Goal: Navigation & Orientation: Find specific page/section

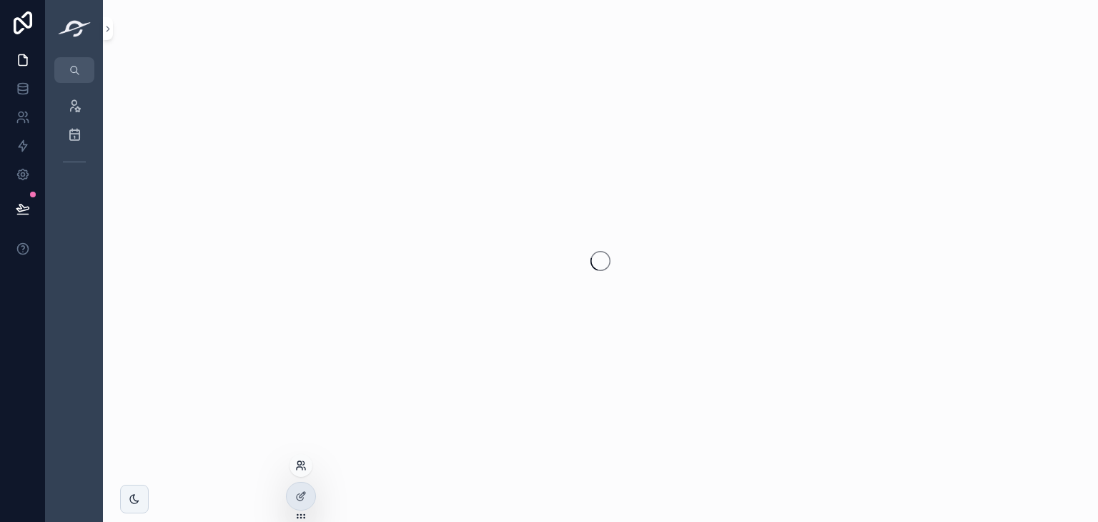
click at [300, 467] on icon at bounding box center [300, 465] width 11 height 11
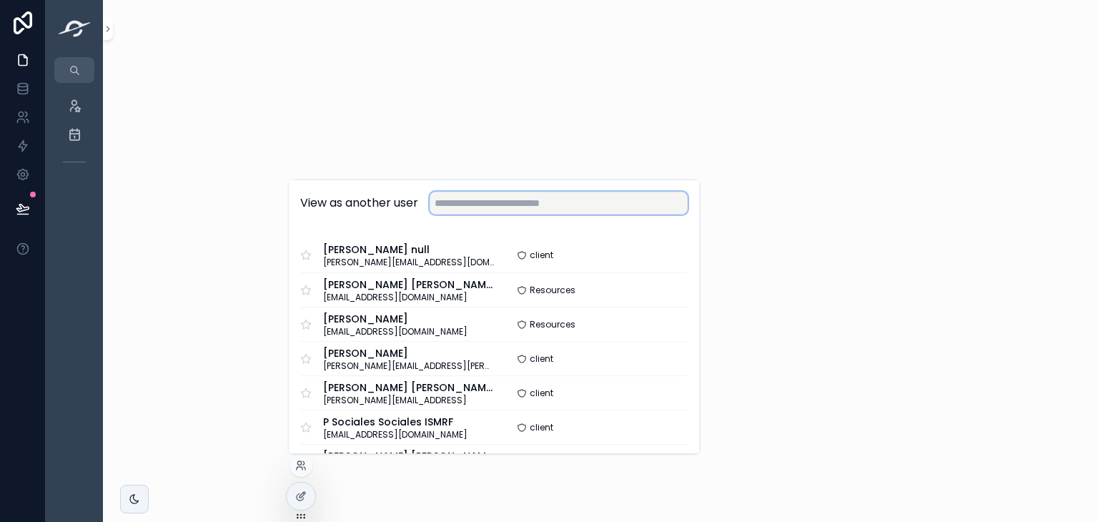
click at [460, 198] on input "text" at bounding box center [559, 203] width 258 height 23
paste input "**********"
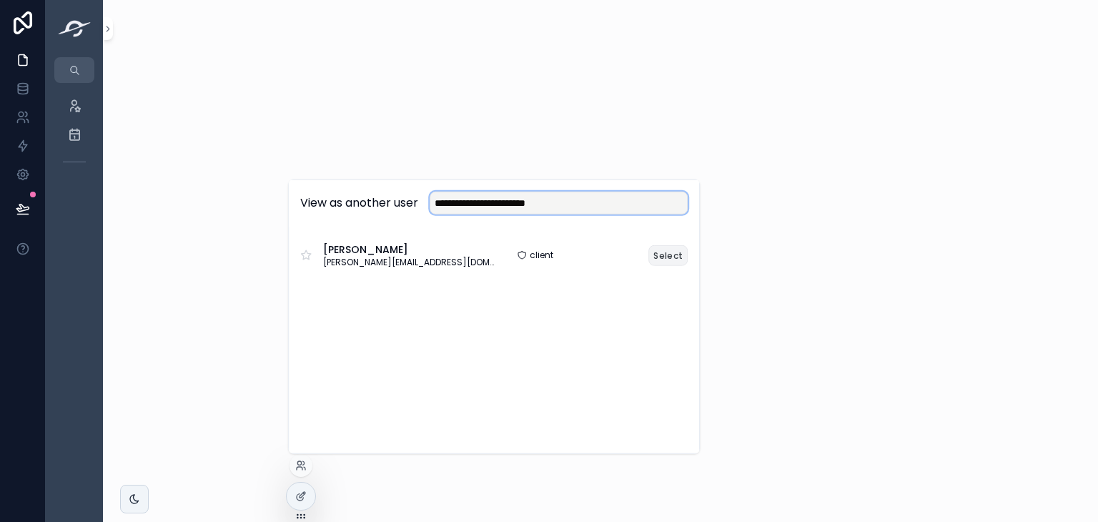
type input "**********"
click at [669, 255] on button "Select" at bounding box center [667, 254] width 39 height 21
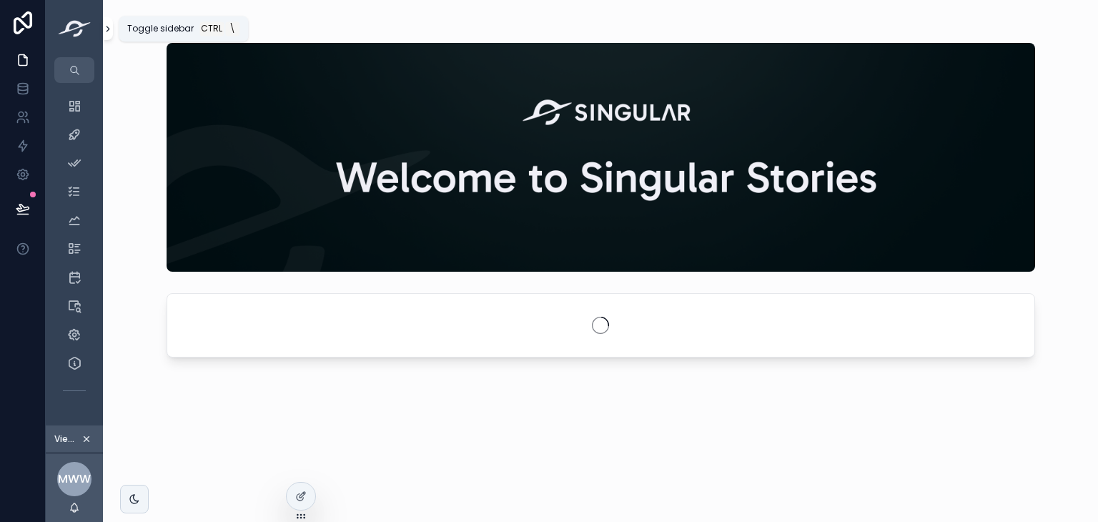
click at [104, 26] on icon "scrollable content" at bounding box center [108, 29] width 10 height 11
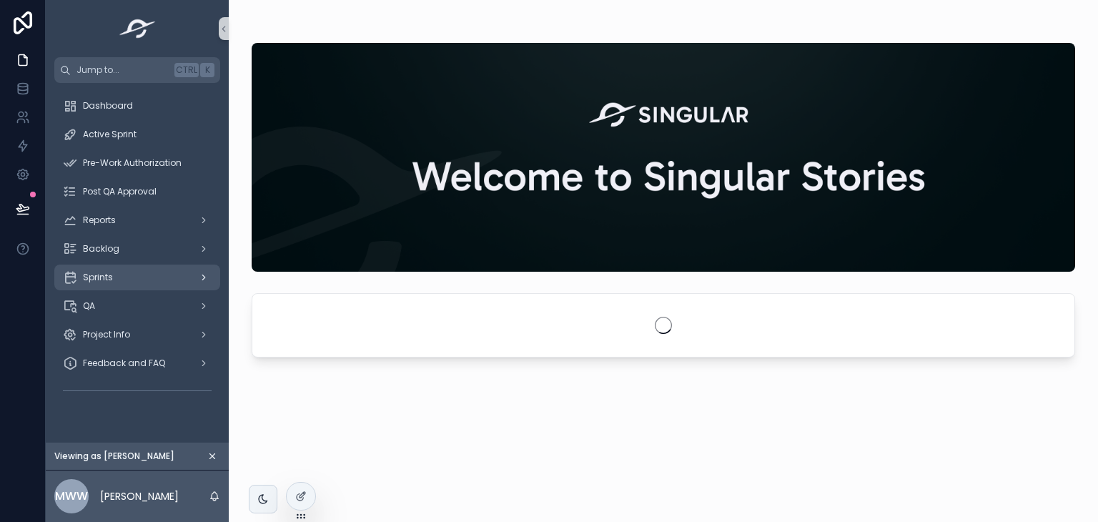
click at [209, 277] on div "scrollable content" at bounding box center [202, 277] width 19 height 23
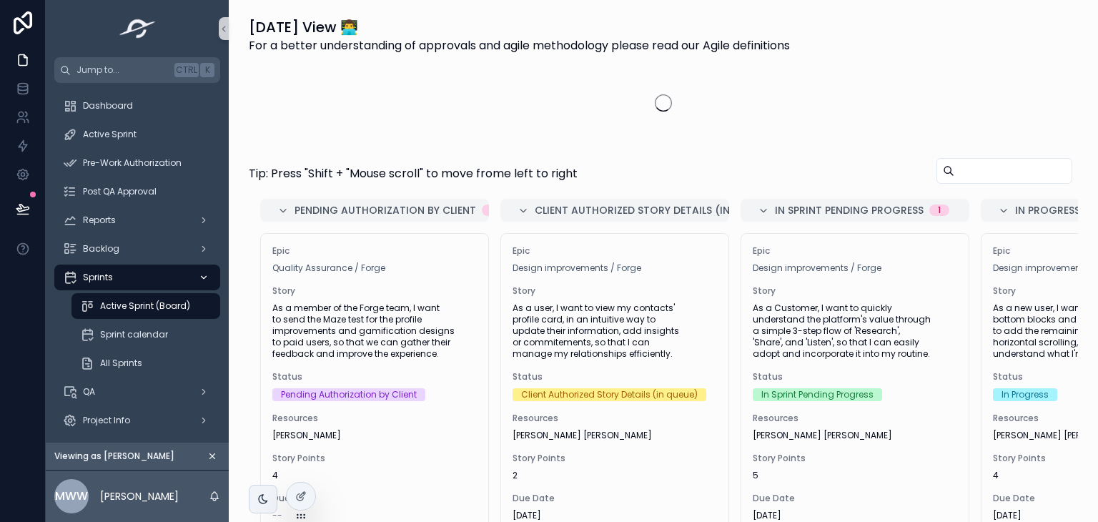
click at [203, 276] on icon "scrollable content" at bounding box center [204, 277] width 10 height 10
click at [203, 251] on icon "scrollable content" at bounding box center [204, 249] width 10 height 10
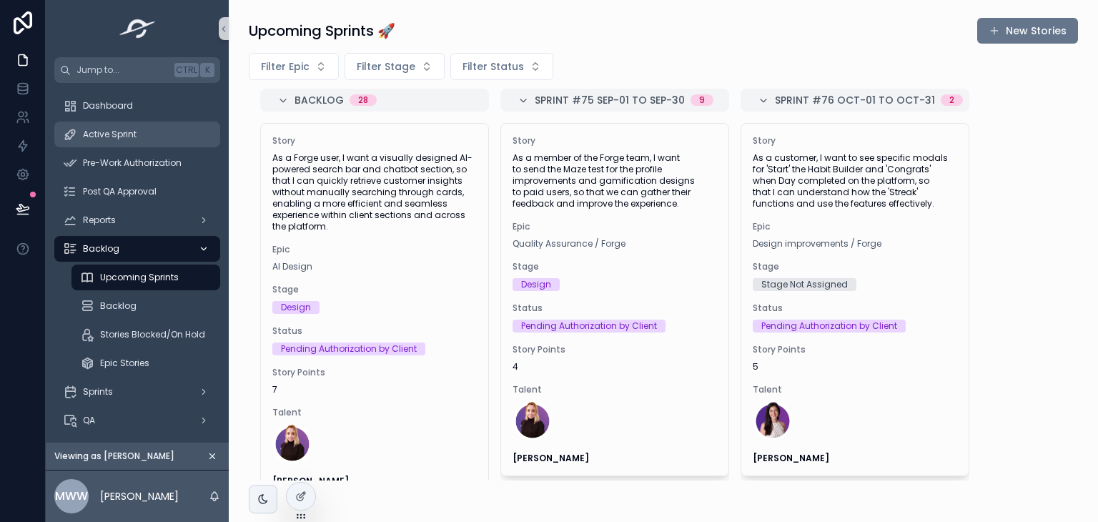
click at [150, 142] on div "Active Sprint" at bounding box center [137, 134] width 149 height 23
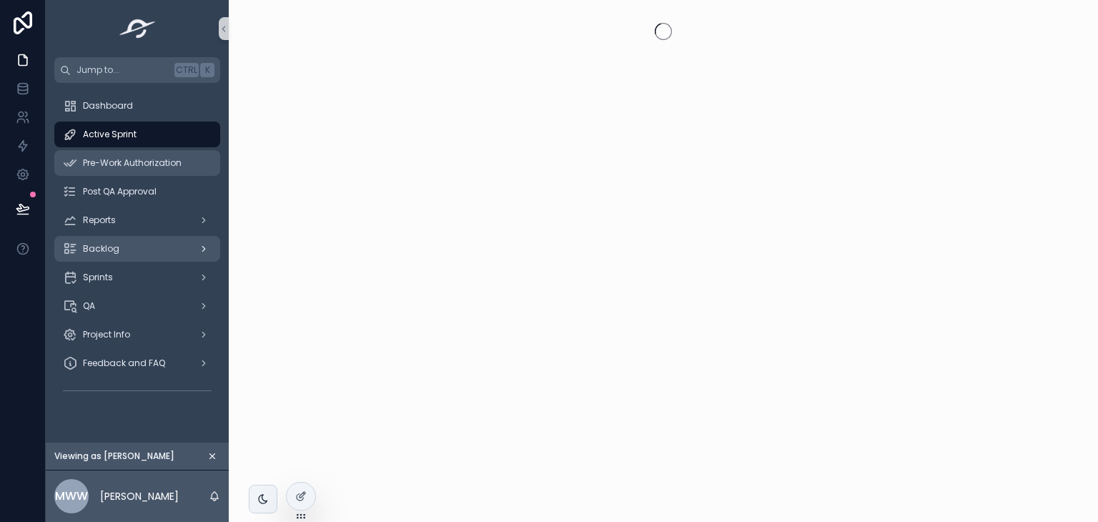
click at [165, 164] on span "Pre-Work Authorization" at bounding box center [132, 162] width 99 height 11
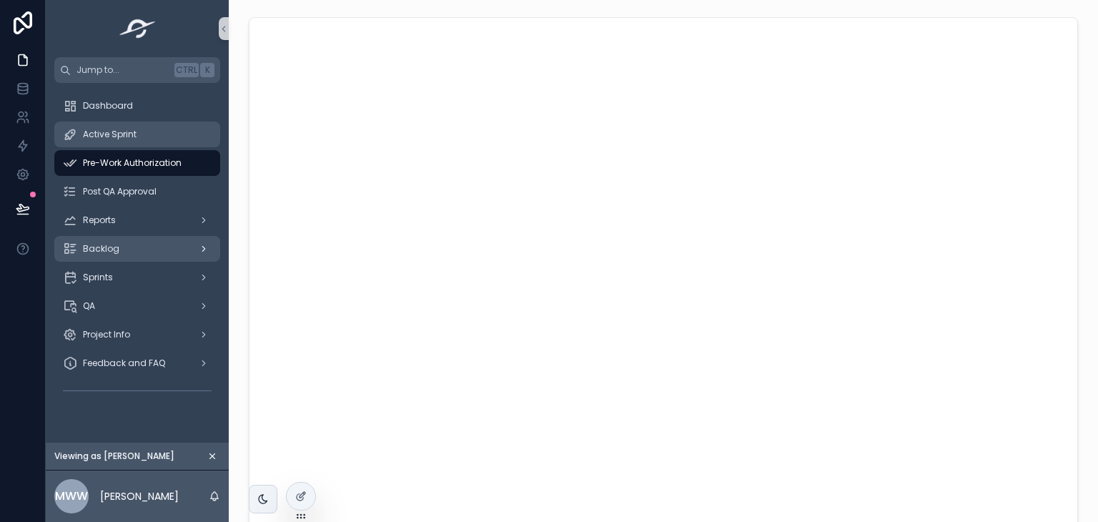
click at [120, 139] on span "Active Sprint" at bounding box center [110, 134] width 54 height 11
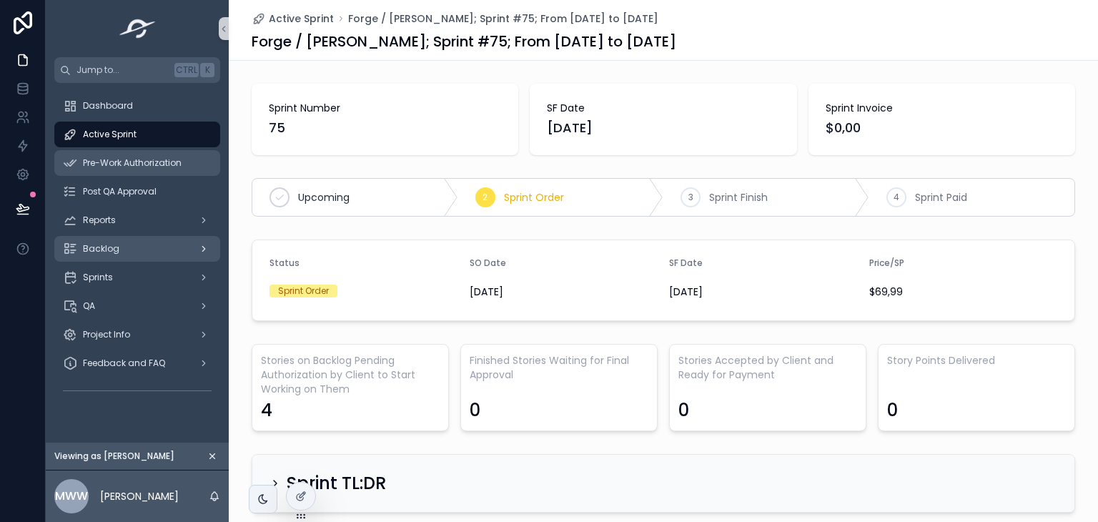
click at [167, 167] on span "Pre-Work Authorization" at bounding box center [132, 162] width 99 height 11
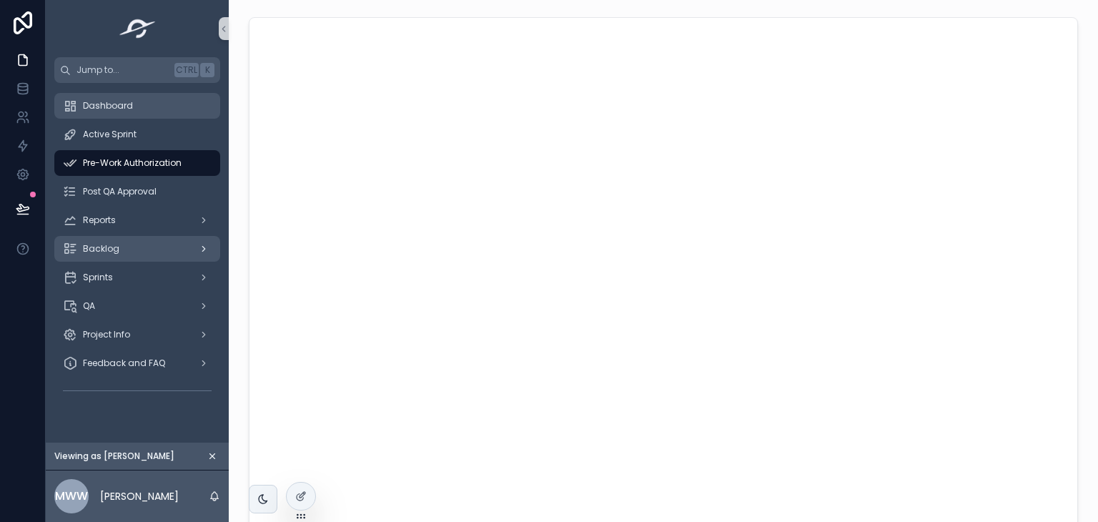
click at [98, 96] on div "Dashboard" at bounding box center [137, 105] width 149 height 23
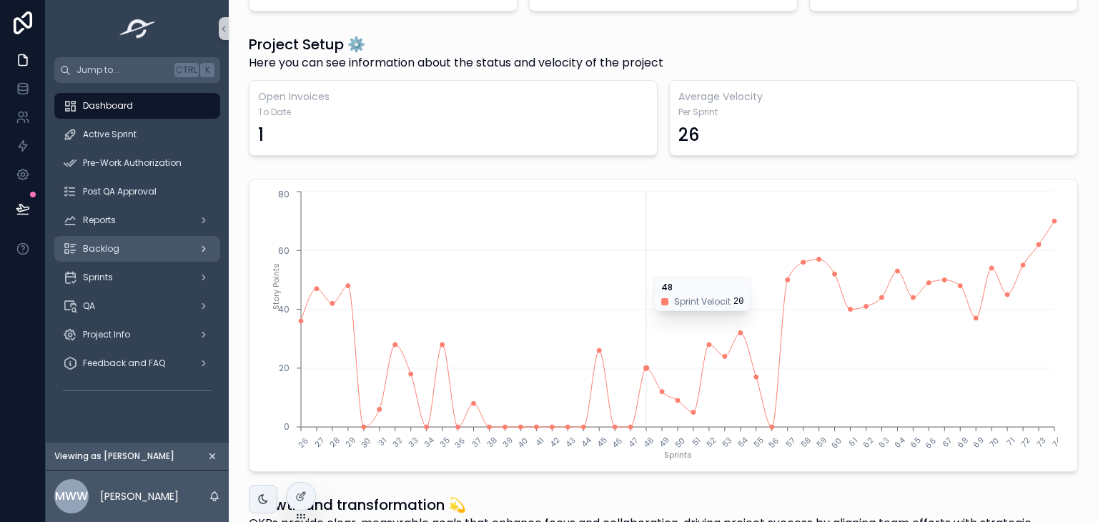
scroll to position [143, 0]
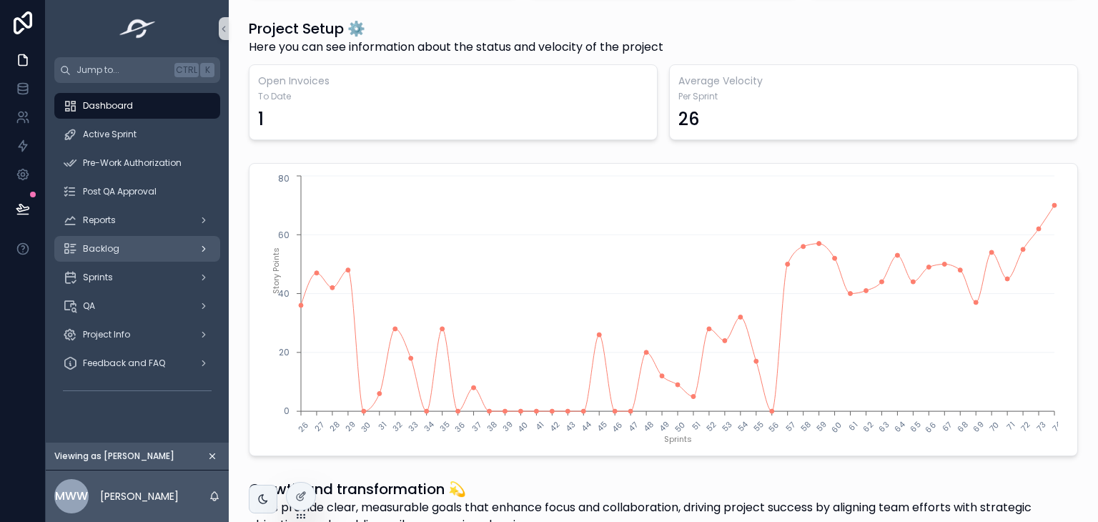
click at [207, 248] on icon "scrollable content" at bounding box center [204, 249] width 10 height 10
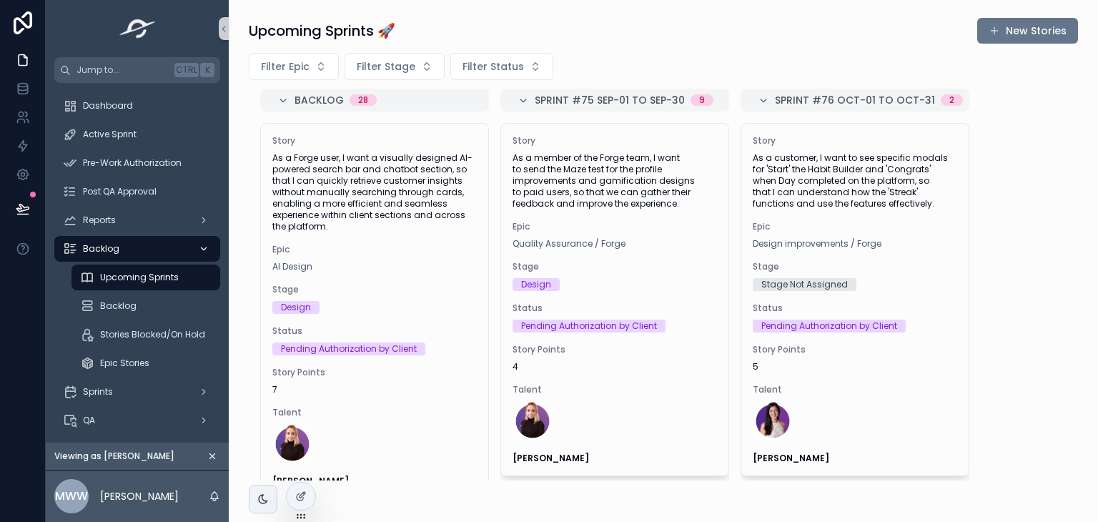
click at [181, 282] on div "Upcoming Sprints" at bounding box center [146, 277] width 132 height 23
click at [202, 397] on div "scrollable content" at bounding box center [202, 391] width 19 height 23
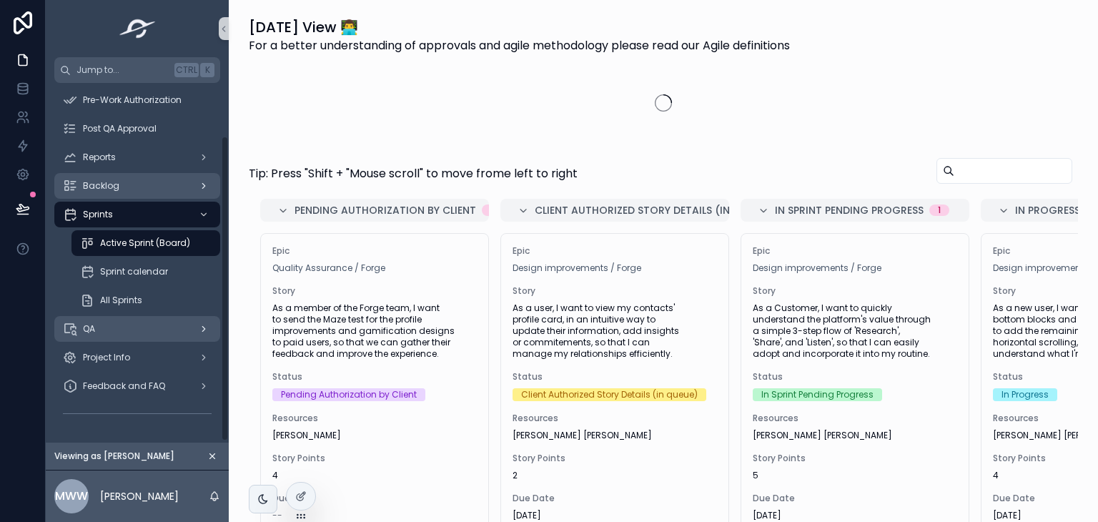
click at [216, 322] on link "QA" at bounding box center [137, 329] width 166 height 26
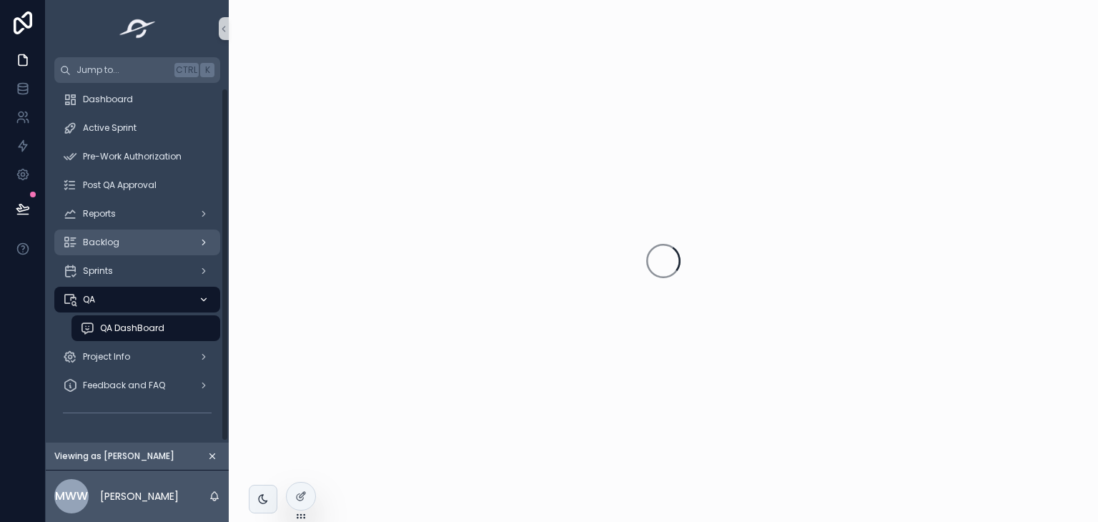
scroll to position [6, 0]
click at [151, 97] on div "Dashboard" at bounding box center [137, 100] width 149 height 23
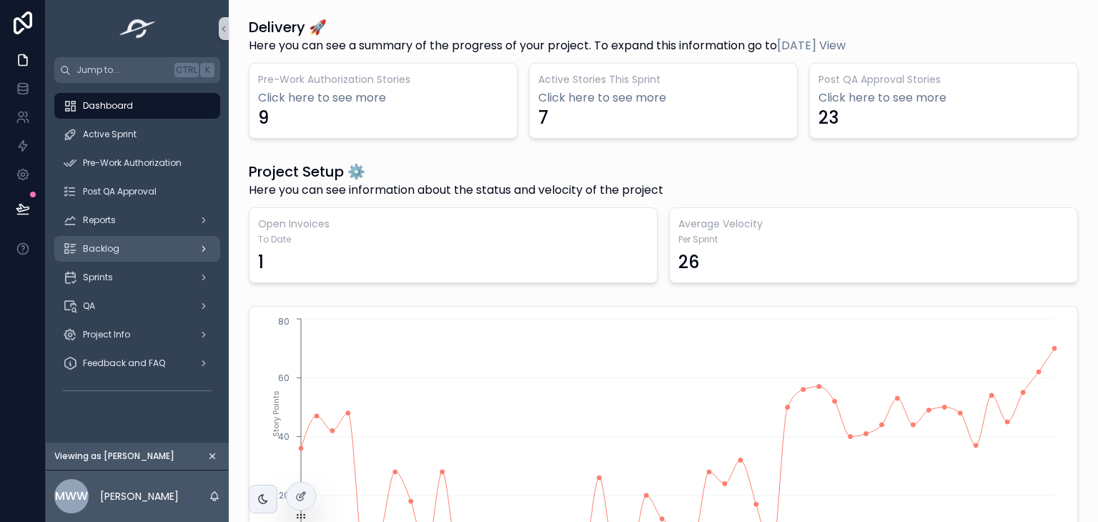
click at [157, 149] on div "Pre-Work Authorization" at bounding box center [137, 163] width 183 height 29
click at [152, 132] on div "Active Sprint" at bounding box center [137, 134] width 149 height 23
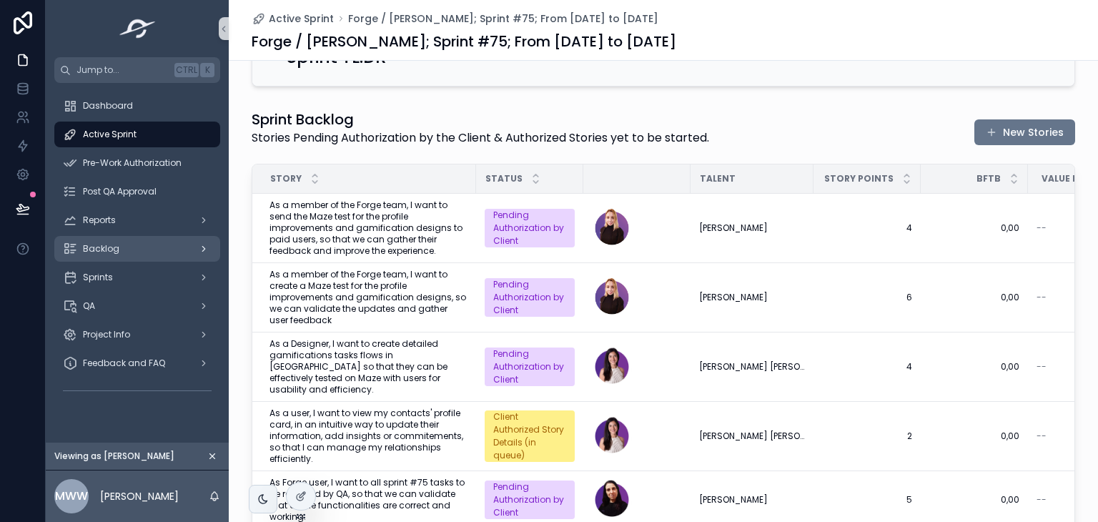
scroll to position [408, 0]
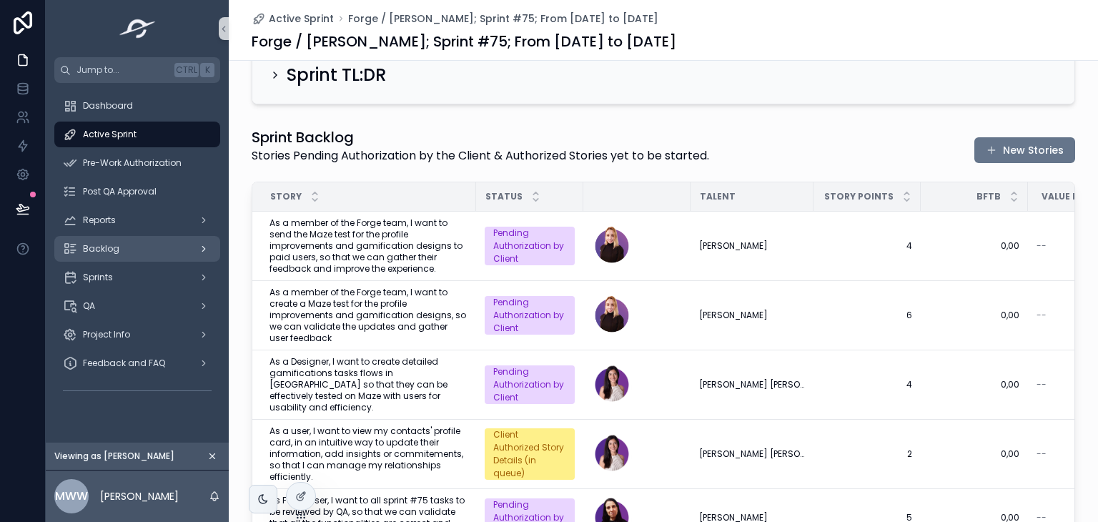
click at [879, 147] on div "Sprint Backlog Stories Pending Authorization by the Client & Authorized Stories…" at bounding box center [663, 150] width 823 height 46
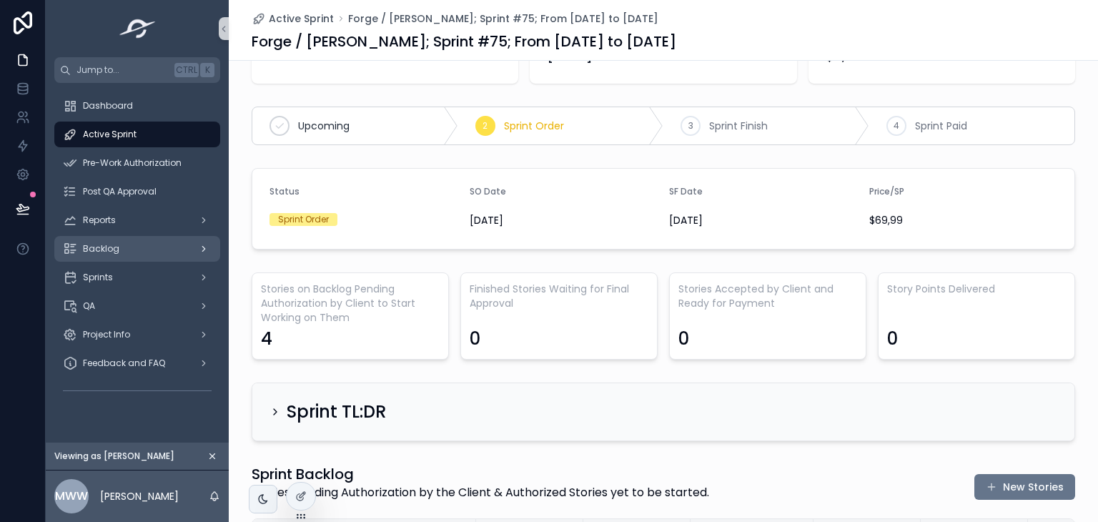
scroll to position [429, 0]
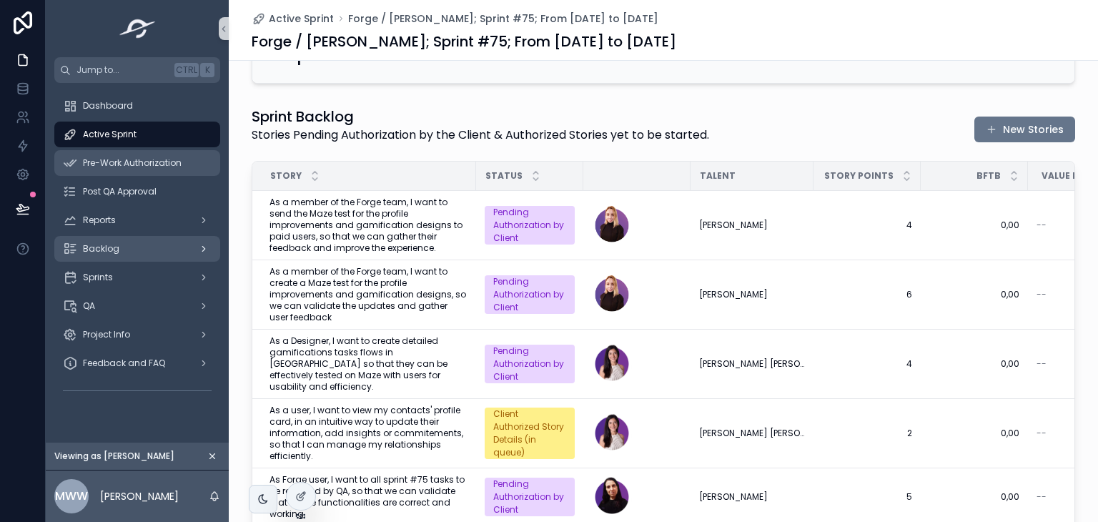
click at [118, 158] on span "Pre-Work Authorization" at bounding box center [132, 162] width 99 height 11
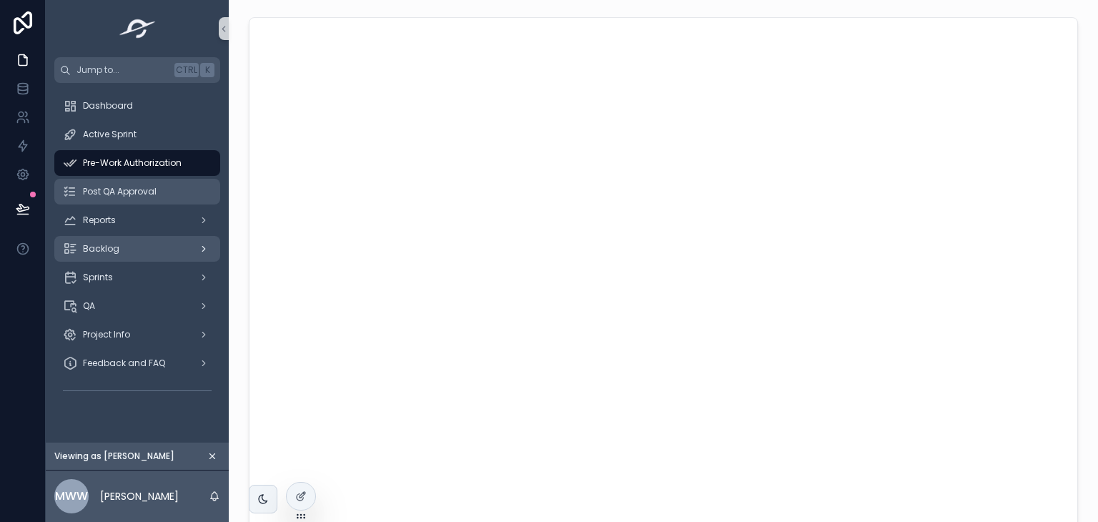
click at [157, 192] on div "Post QA Approval" at bounding box center [137, 191] width 149 height 23
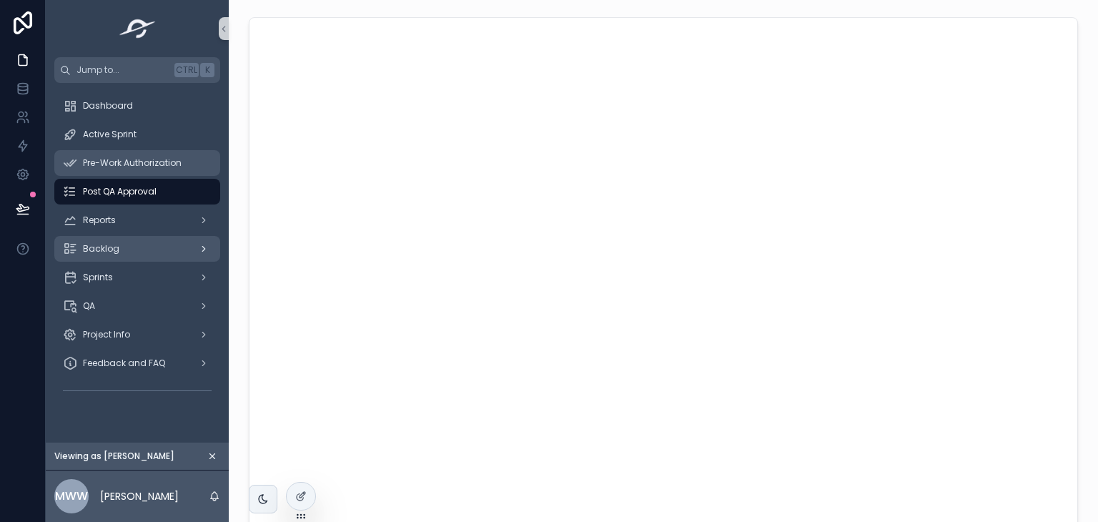
click at [155, 162] on span "Pre-Work Authorization" at bounding box center [132, 162] width 99 height 11
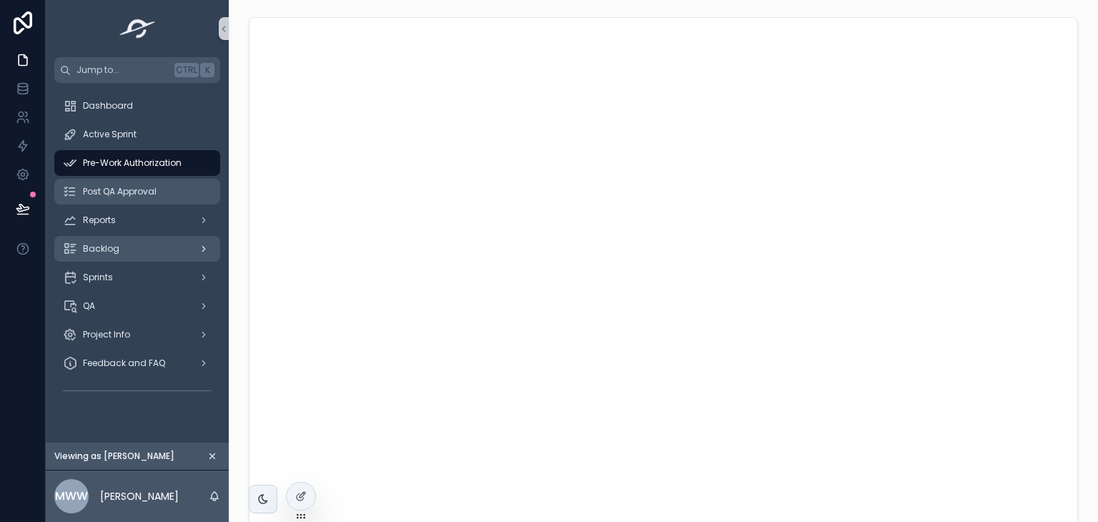
click at [137, 189] on span "Post QA Approval" at bounding box center [120, 191] width 74 height 11
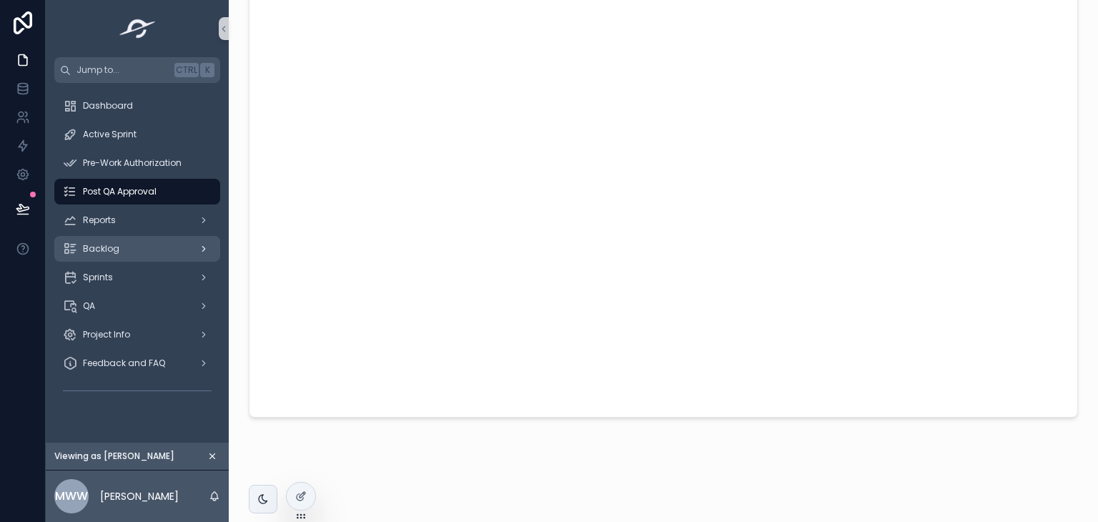
scroll to position [138, 0]
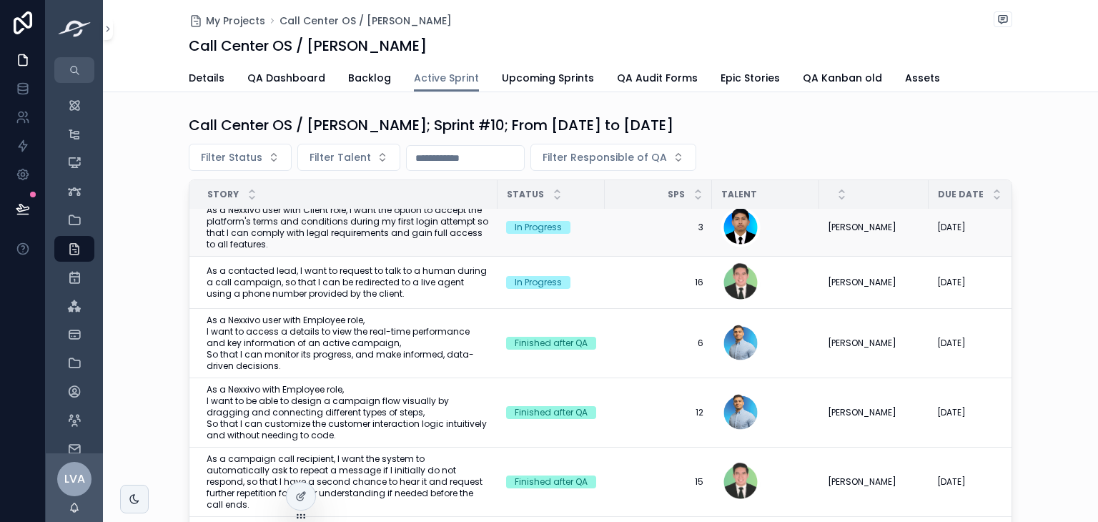
scroll to position [1267, 0]
